Goal: Find specific page/section: Find specific page/section

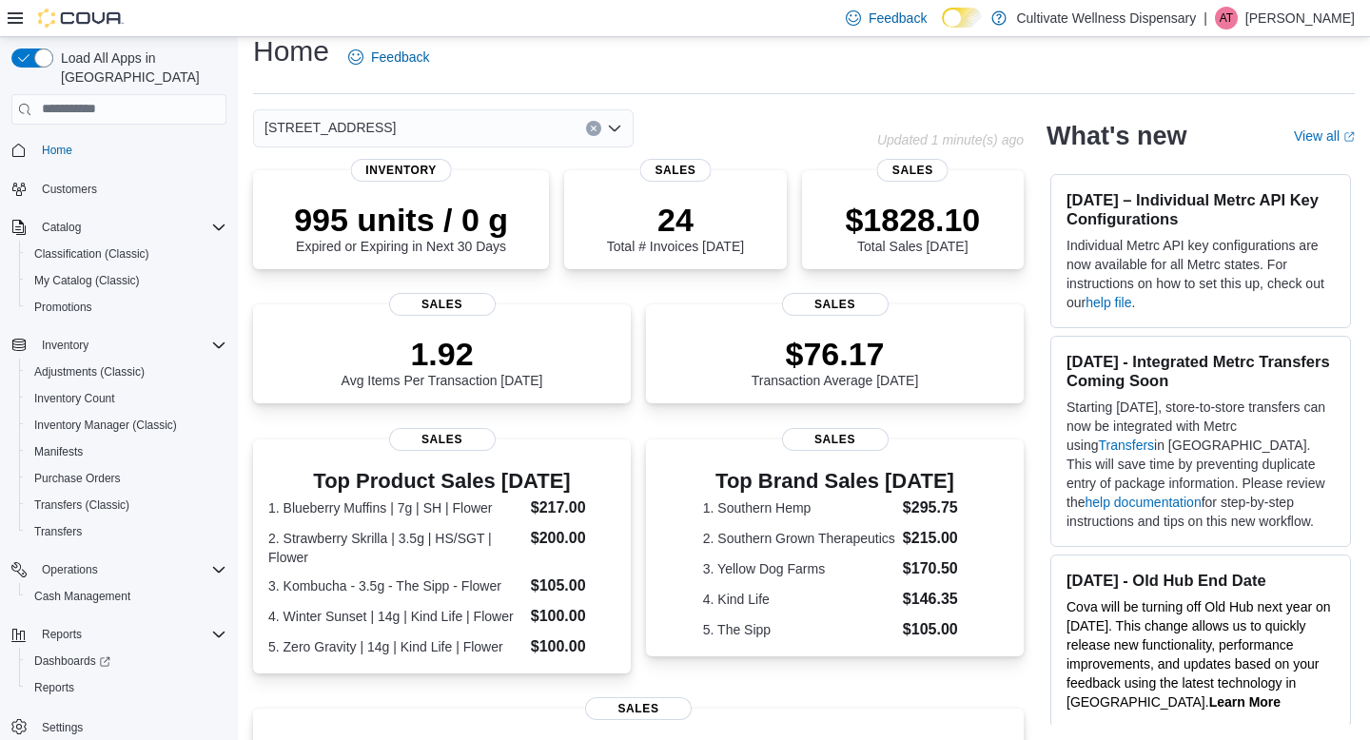
scroll to position [25, 0]
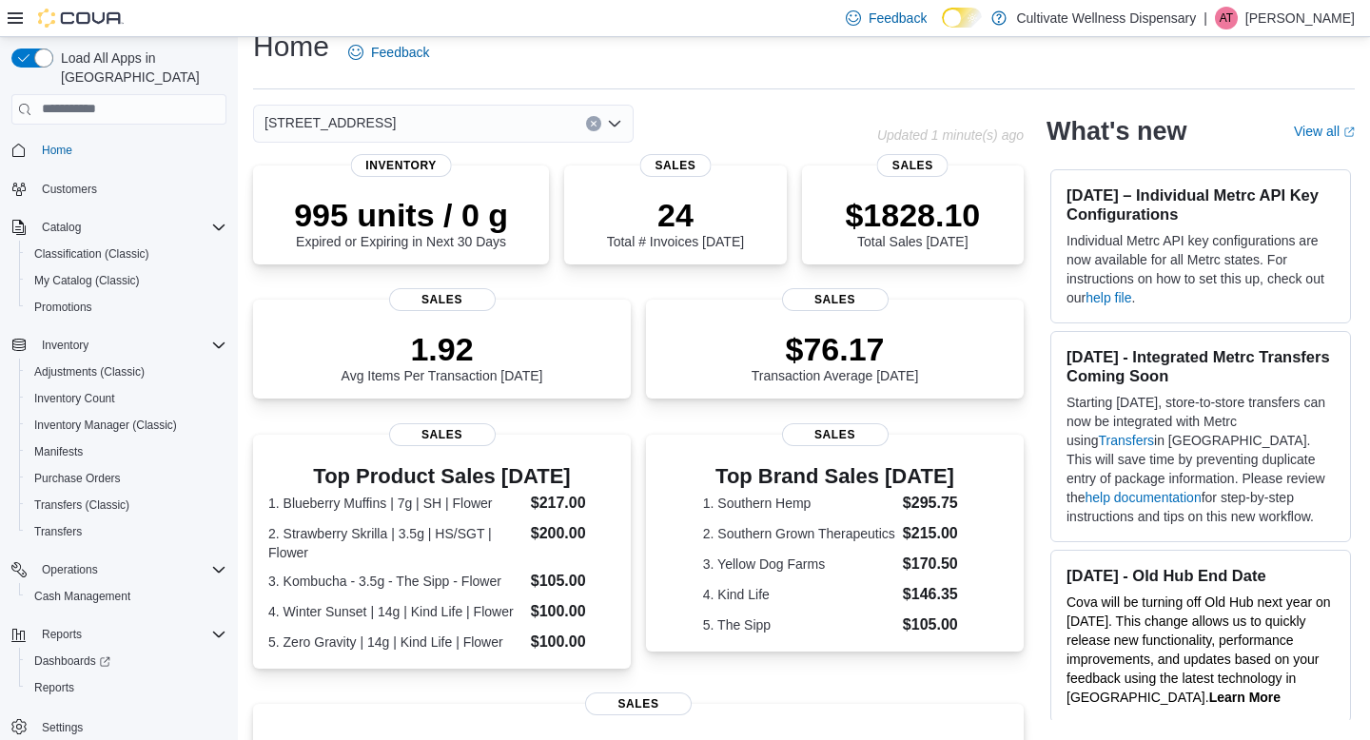
click at [622, 129] on div "[STREET_ADDRESS]" at bounding box center [443, 124] width 381 height 38
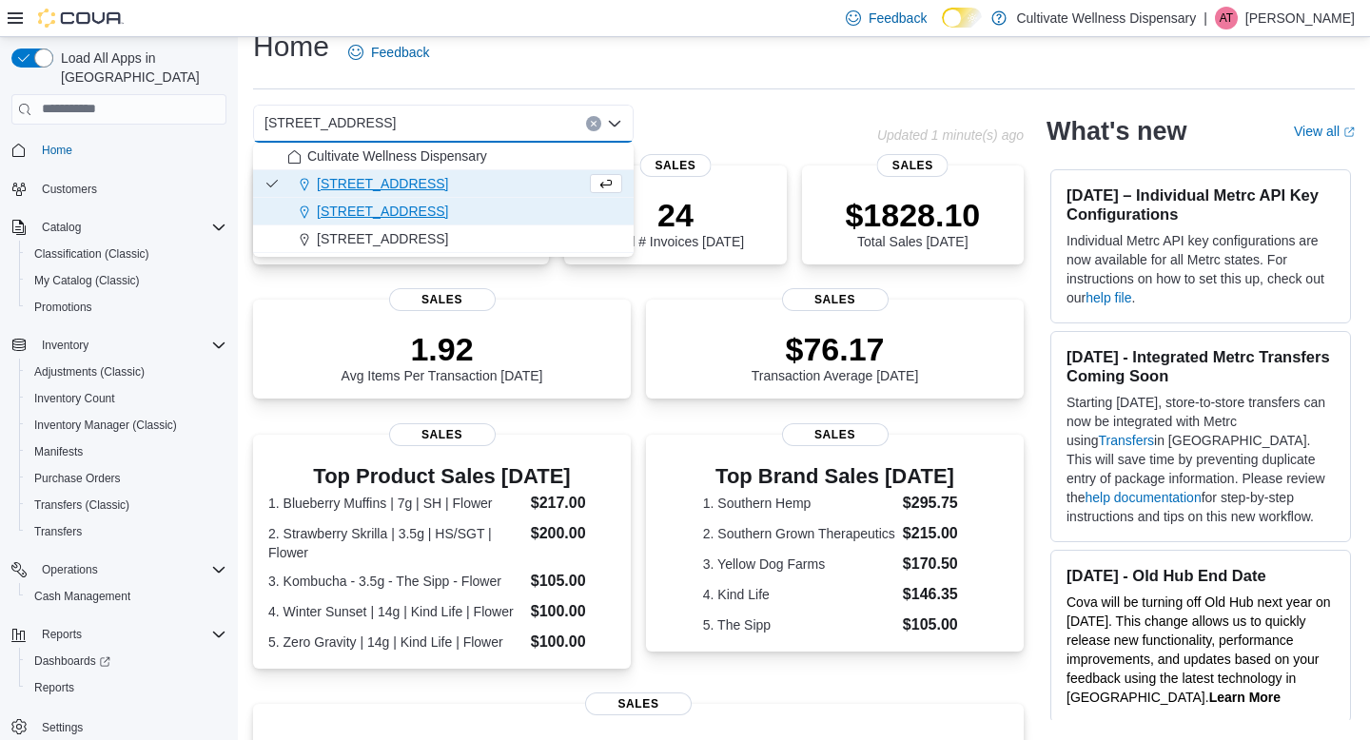
click at [448, 204] on span "[STREET_ADDRESS]" at bounding box center [382, 211] width 131 height 19
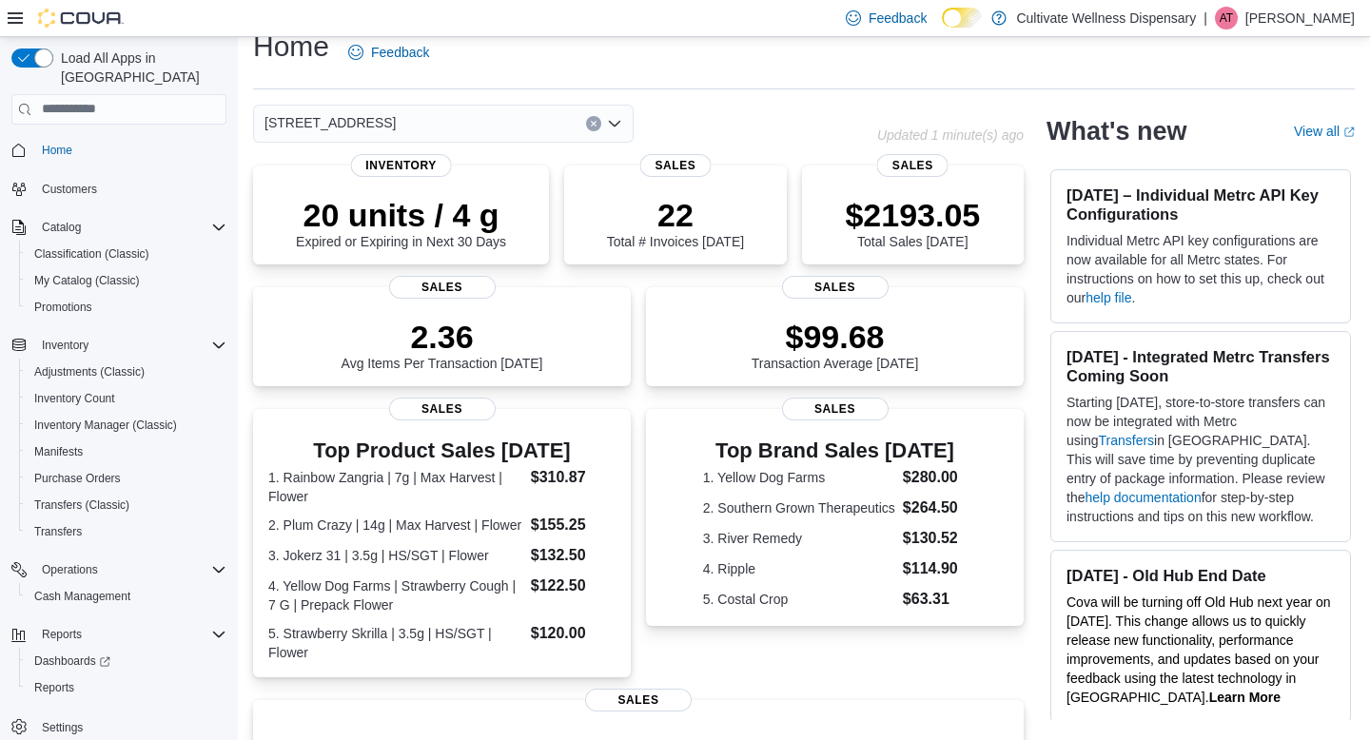
click at [619, 118] on icon "Open list of options" at bounding box center [614, 123] width 15 height 15
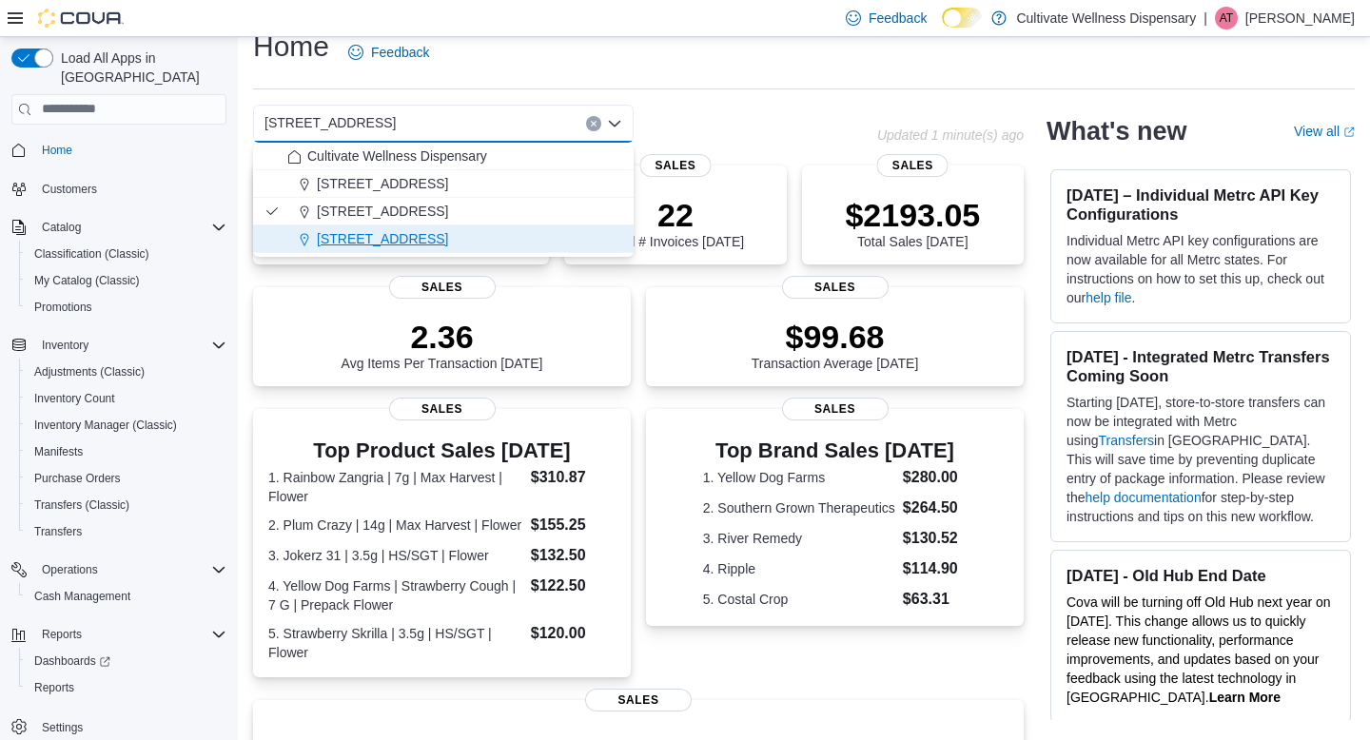
click at [448, 234] on span "[STREET_ADDRESS]" at bounding box center [382, 238] width 131 height 19
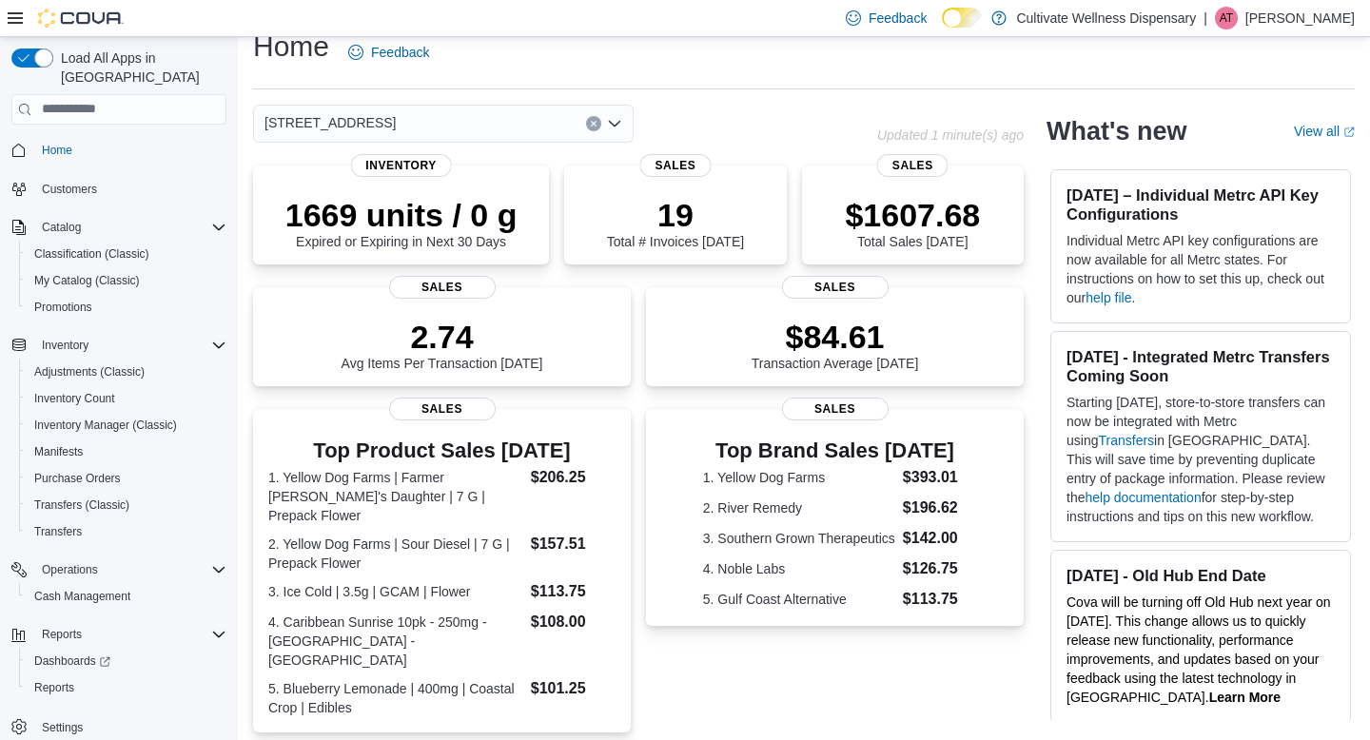
click at [620, 130] on icon "Open list of options" at bounding box center [614, 123] width 15 height 15
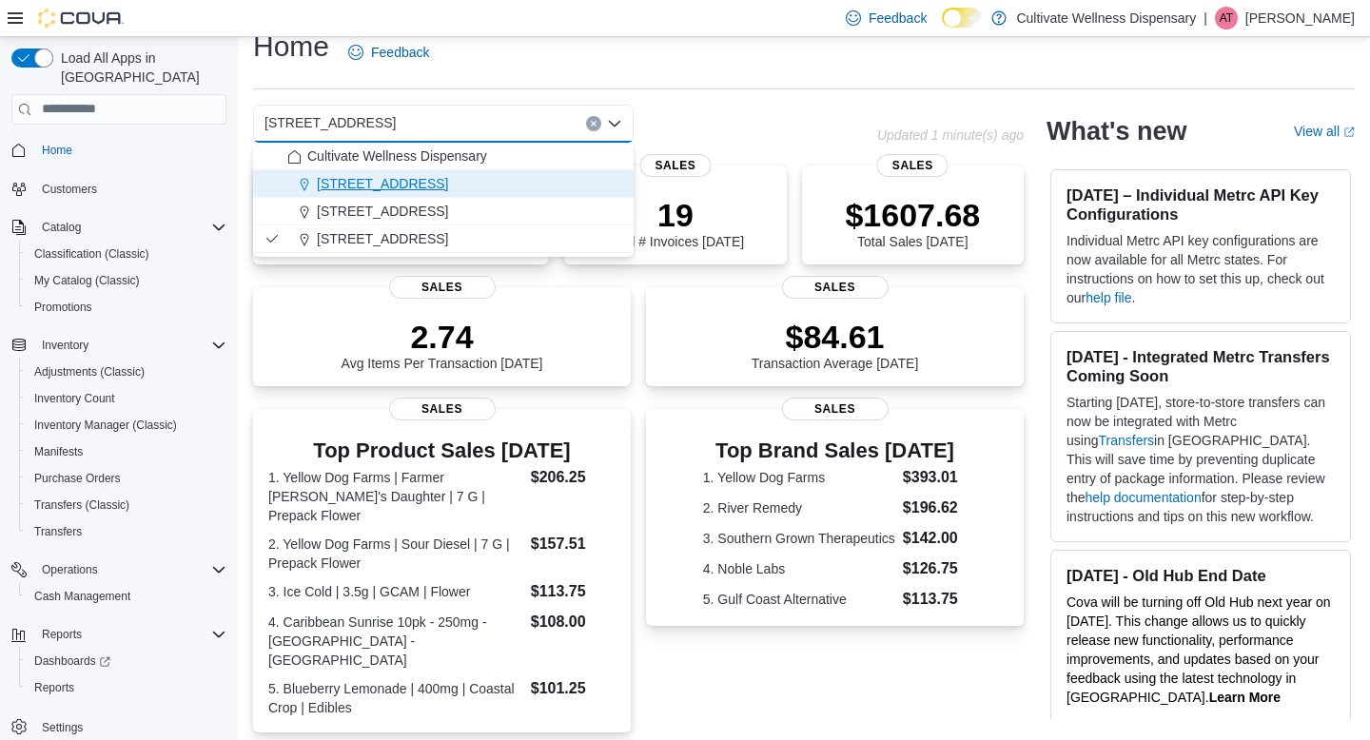
click at [540, 189] on div "[STREET_ADDRESS]" at bounding box center [454, 183] width 335 height 19
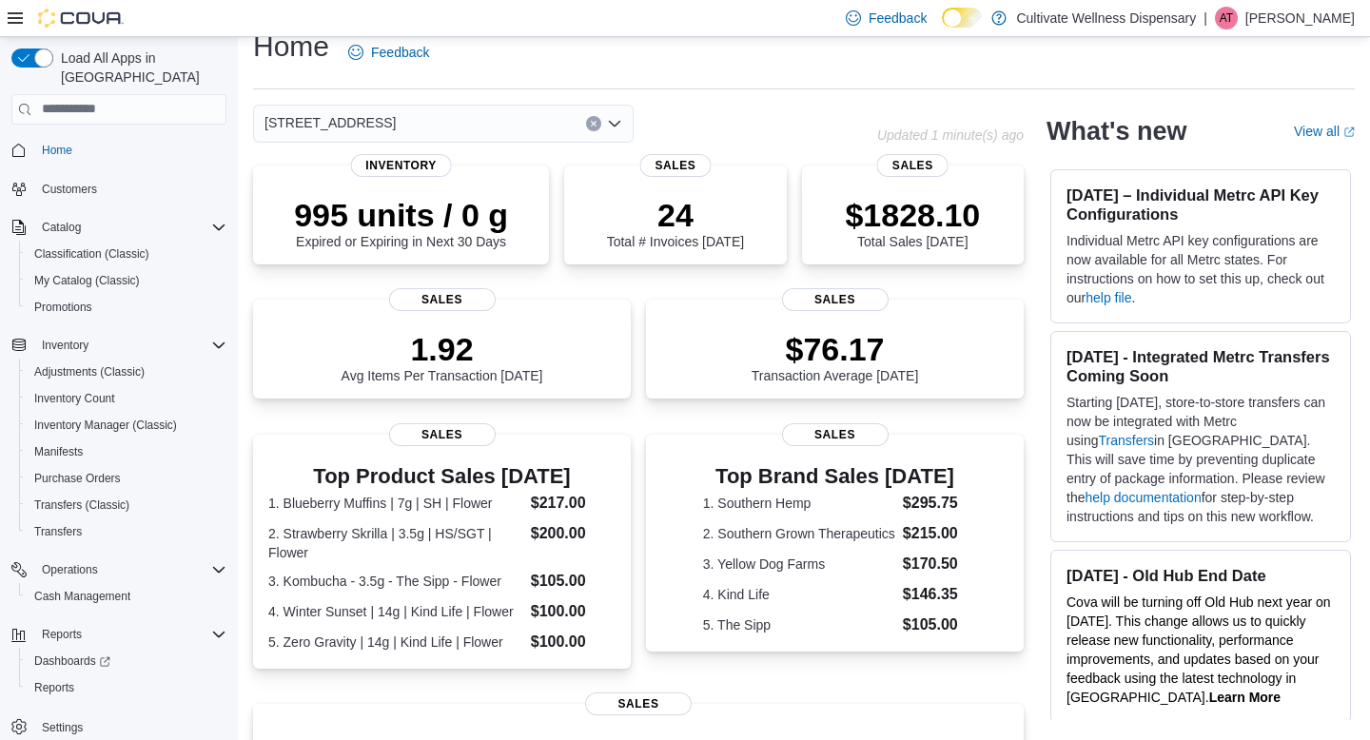
click at [621, 118] on icon "Open list of options" at bounding box center [614, 123] width 15 height 15
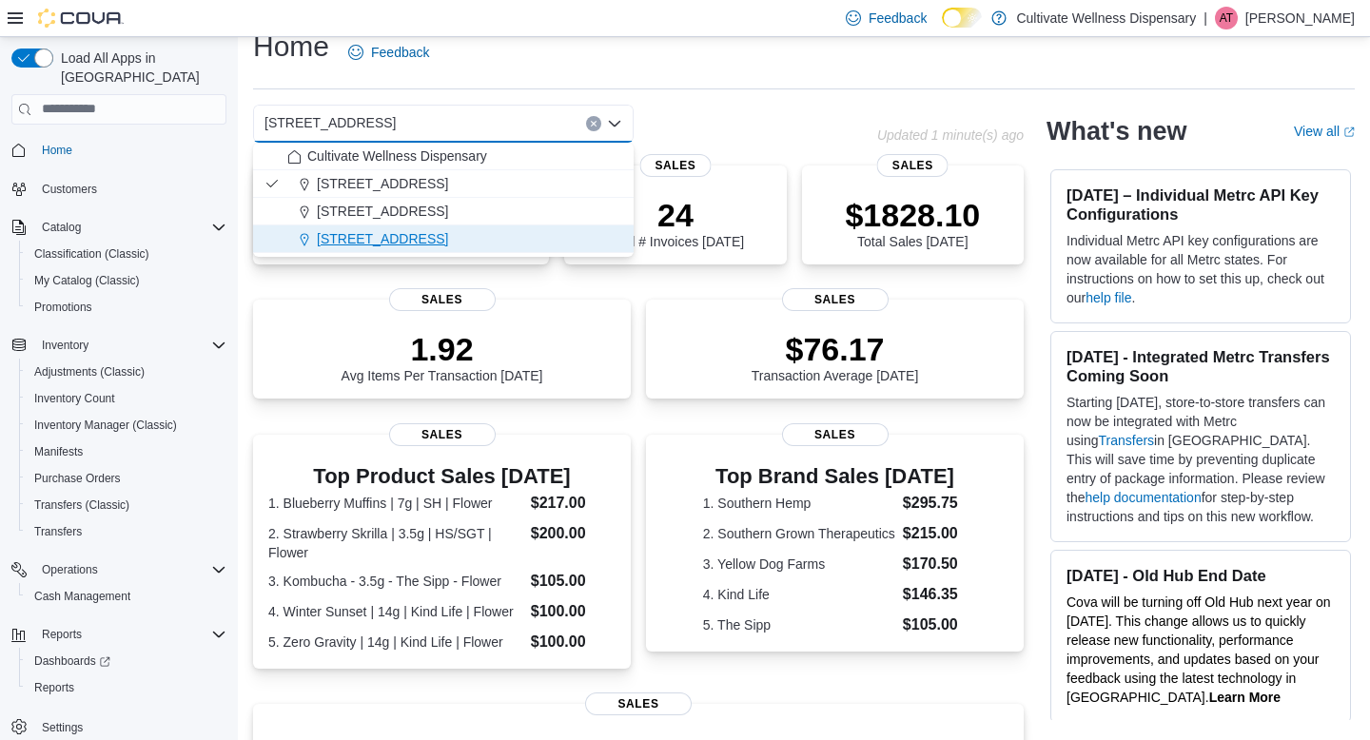
click at [448, 245] on span "[STREET_ADDRESS]" at bounding box center [382, 238] width 131 height 19
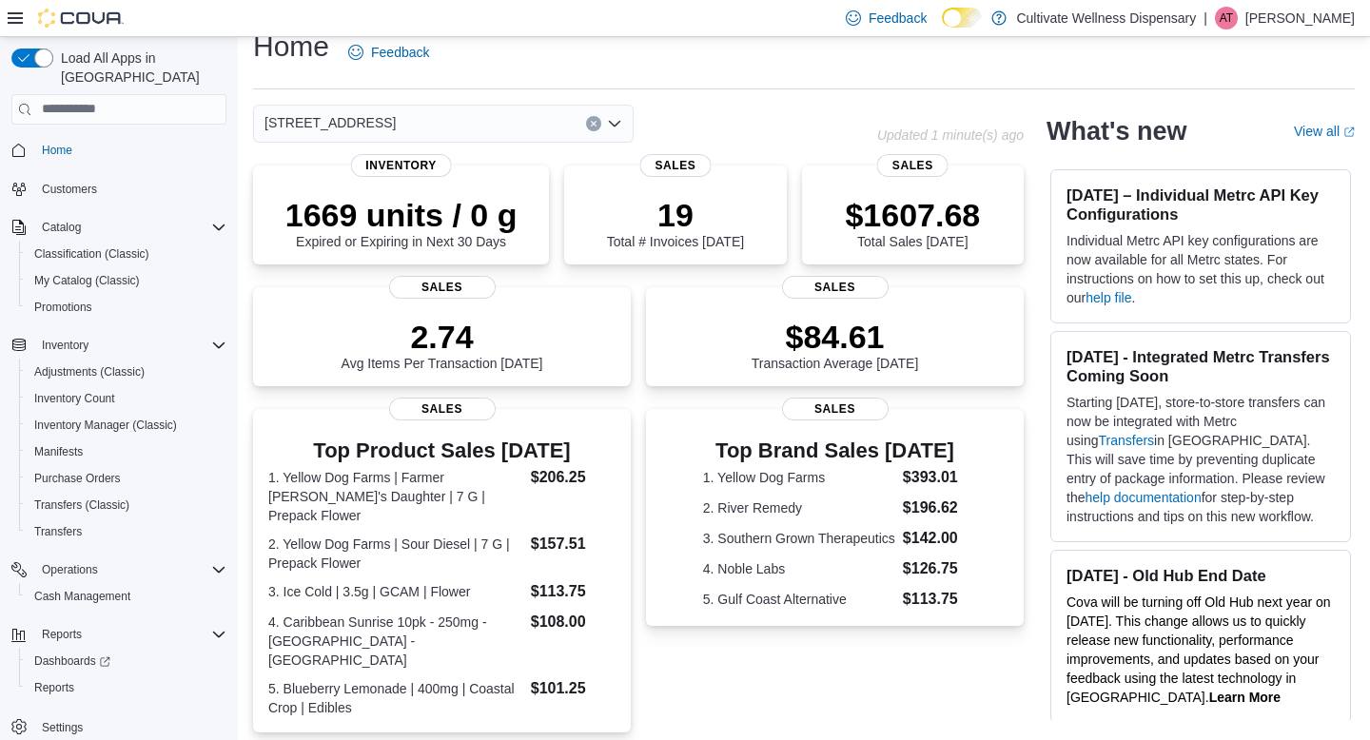
click at [617, 124] on icon "Open list of options" at bounding box center [614, 123] width 15 height 15
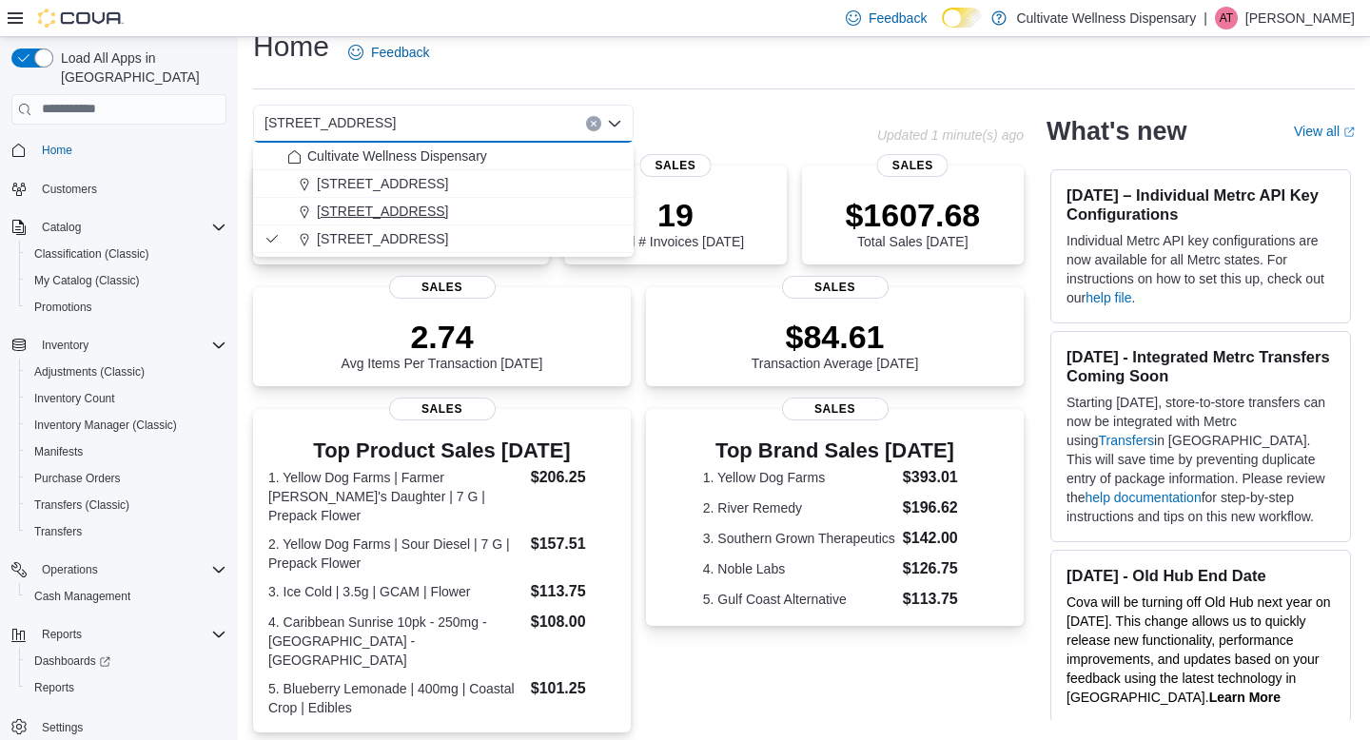
click at [448, 206] on span "[STREET_ADDRESS]" at bounding box center [382, 211] width 131 height 19
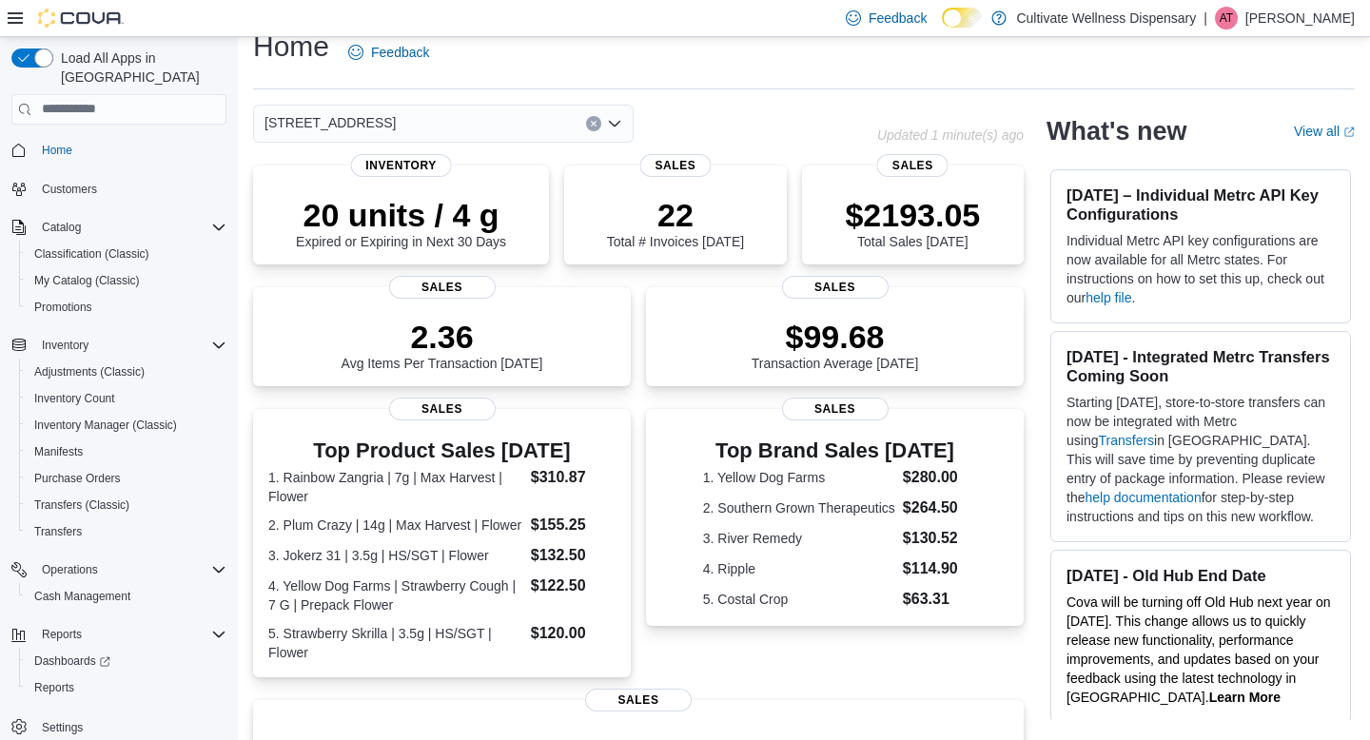
click at [623, 120] on div "[STREET_ADDRESS] Combo box. Selected. [STREET_ADDRESS]. Press Backspace to dele…" at bounding box center [443, 124] width 381 height 38
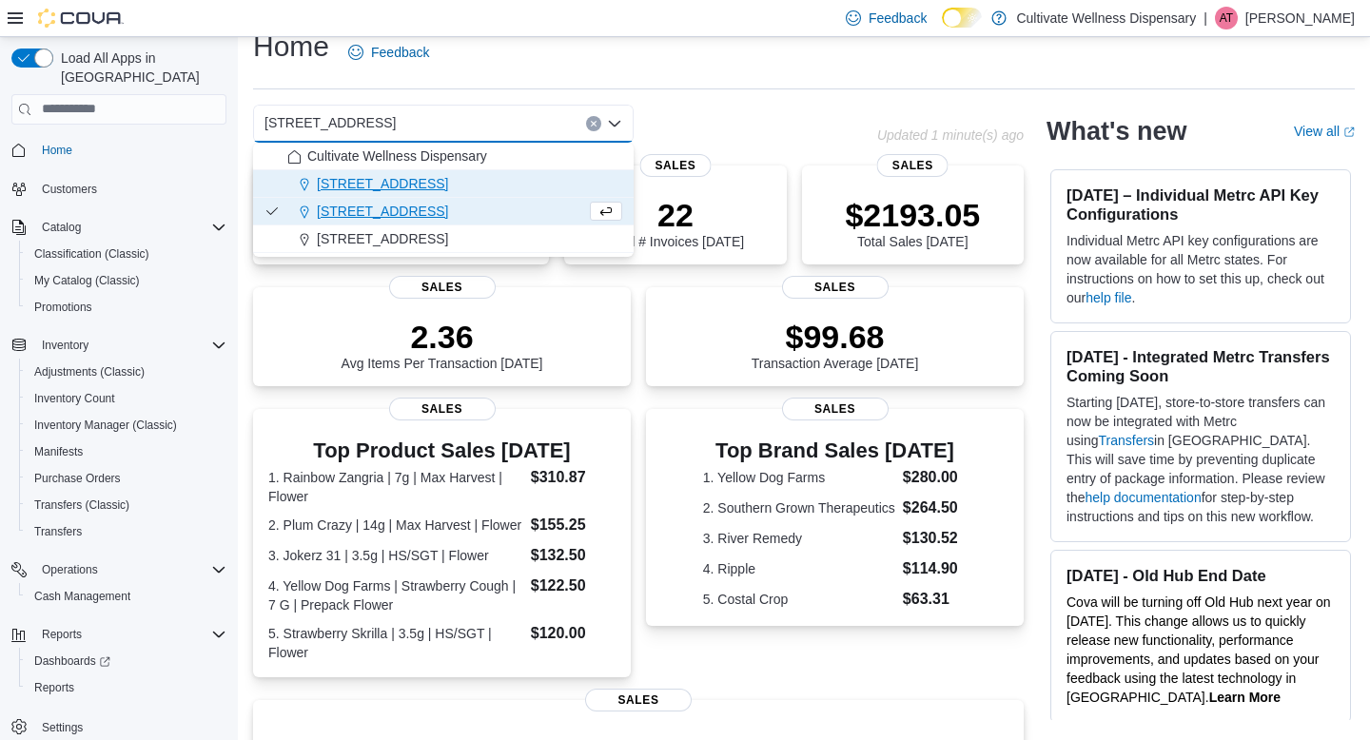
click at [549, 181] on div "[STREET_ADDRESS]" at bounding box center [454, 183] width 335 height 19
